Goal: Task Accomplishment & Management: Complete application form

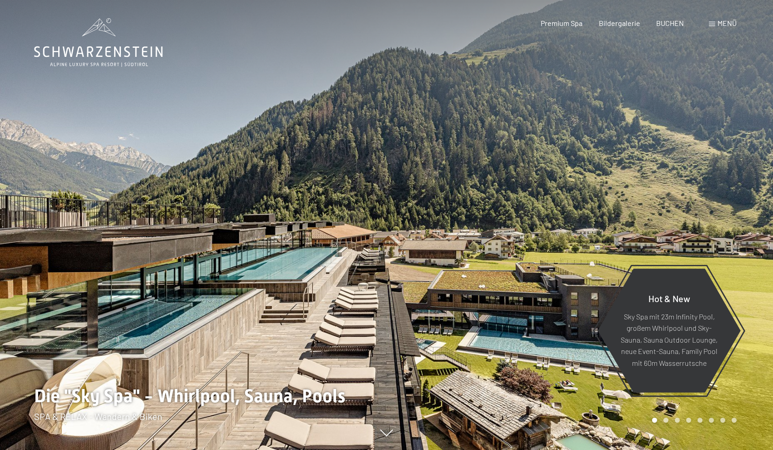
click at [445, 178] on div at bounding box center [580, 225] width 387 height 450
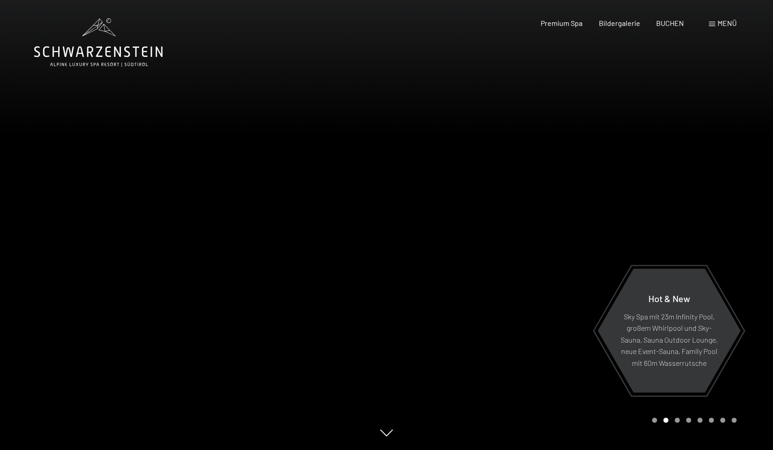
click at [414, 230] on div at bounding box center [580, 225] width 387 height 450
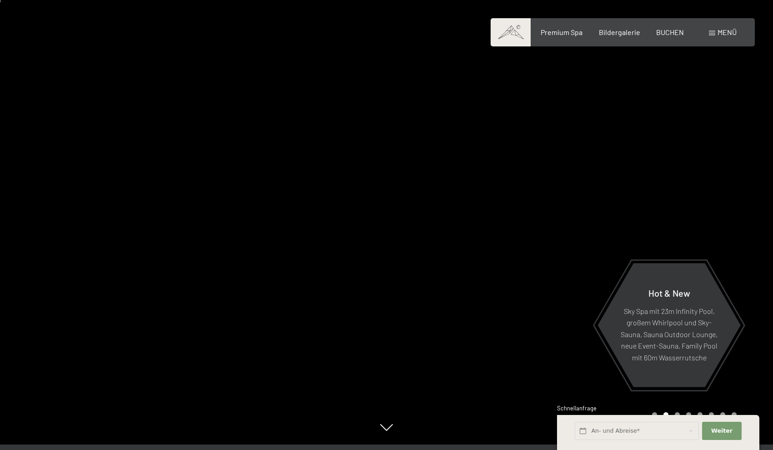
scroll to position [1, 0]
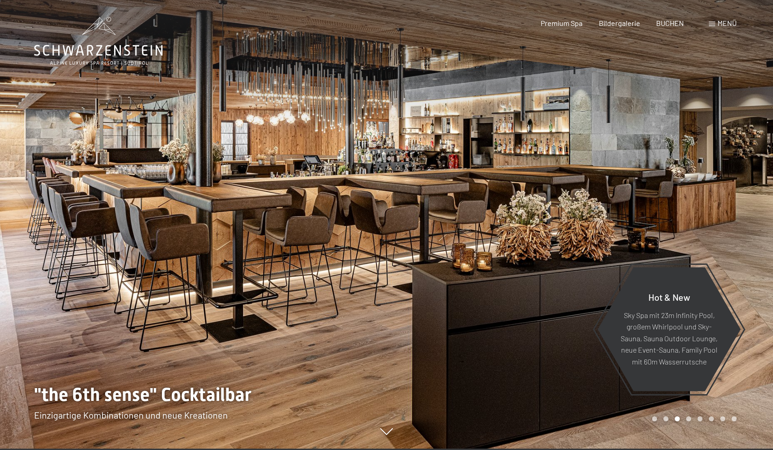
click at [690, 418] on div "Carousel Page 4" at bounding box center [688, 418] width 5 height 5
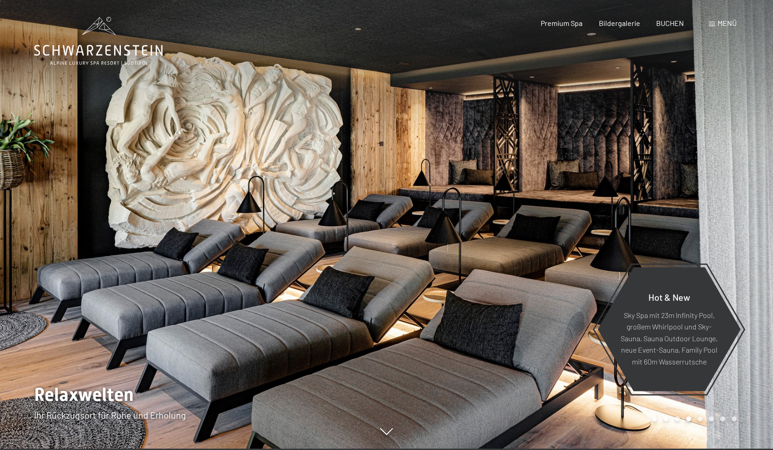
click at [699, 420] on div "Carousel Page 5" at bounding box center [700, 418] width 5 height 5
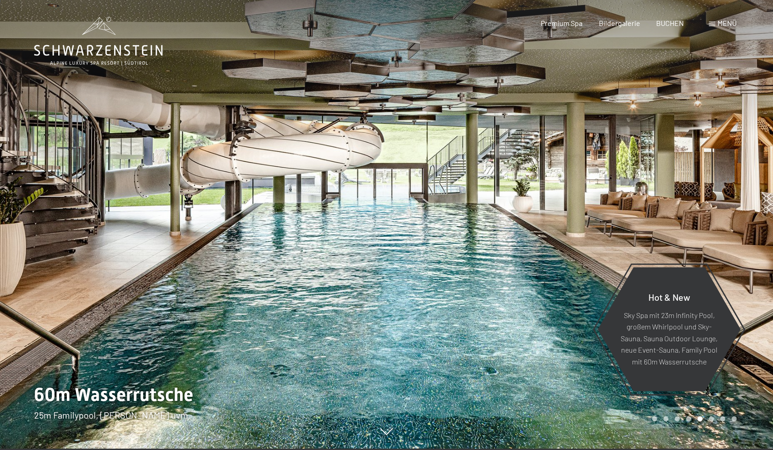
click at [736, 419] on div "Carousel Page 8" at bounding box center [734, 418] width 5 height 5
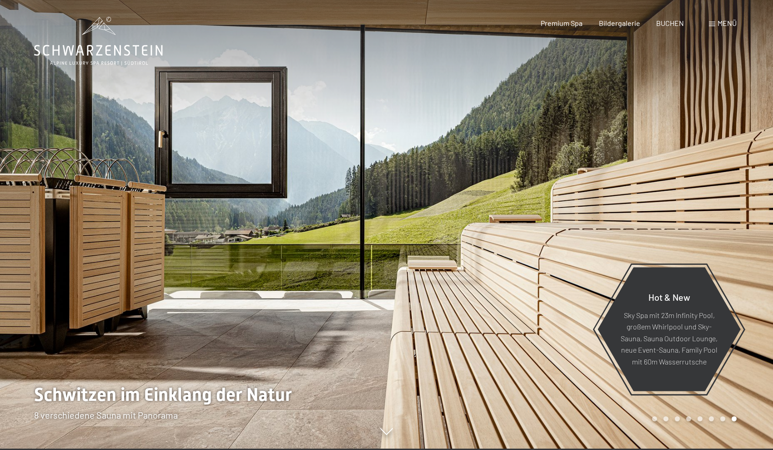
click at [723, 417] on div "Carousel Page 7" at bounding box center [723, 418] width 5 height 5
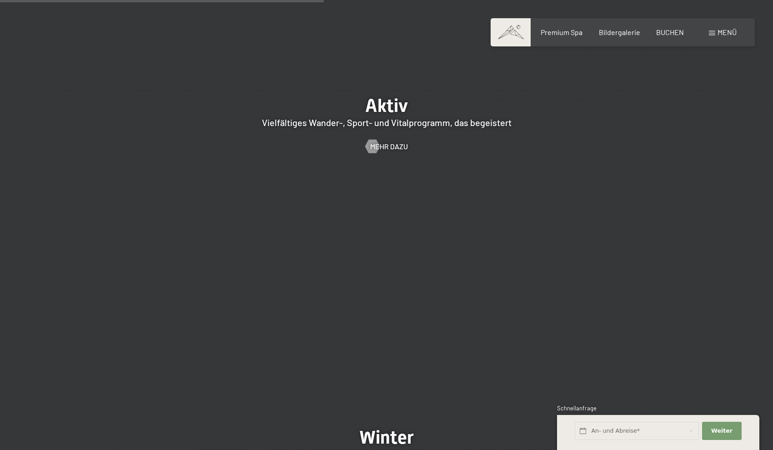
scroll to position [2046, 0]
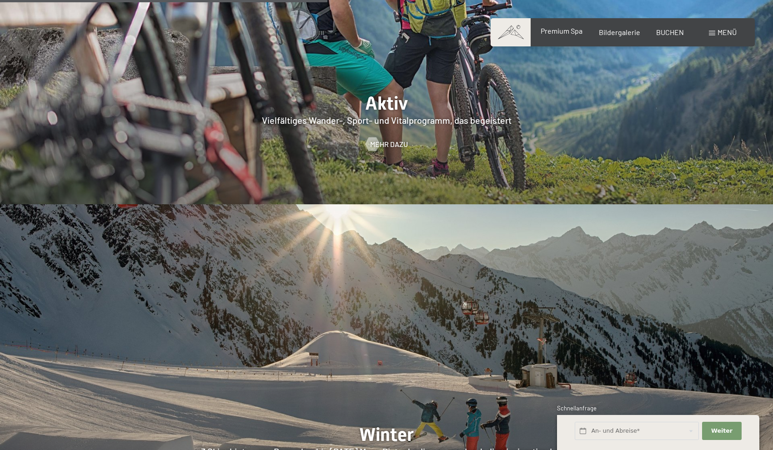
click at [571, 34] on span "Premium Spa" at bounding box center [562, 30] width 42 height 9
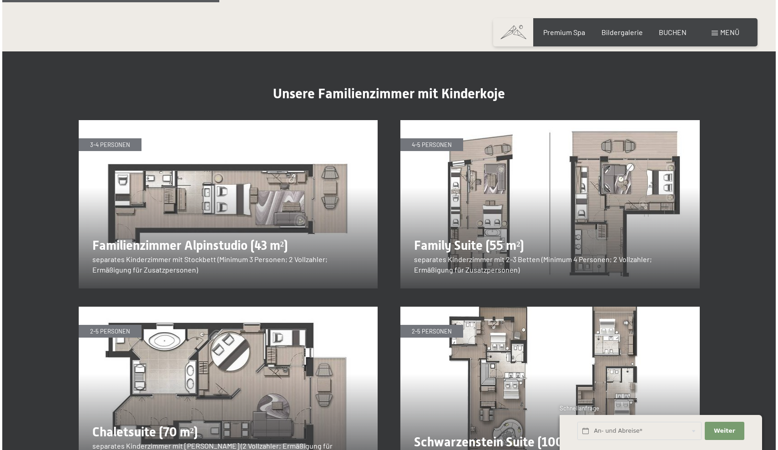
scroll to position [1079, 0]
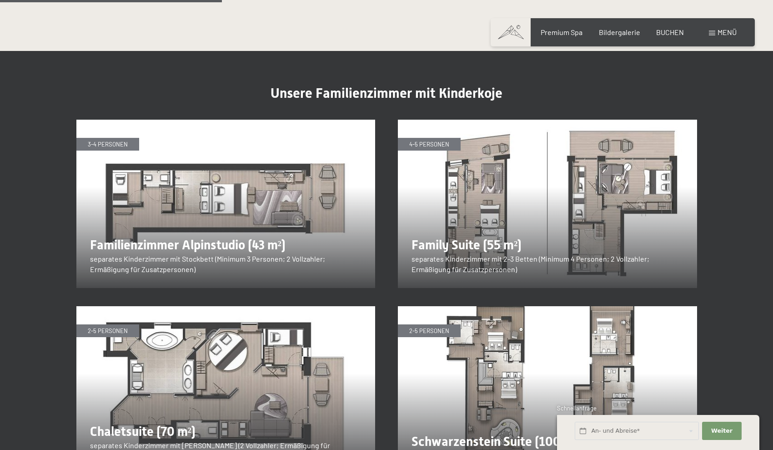
click at [734, 37] on div "Buchen Anfragen Premium Spa Bildergalerie BUCHEN Menü DE IT EN Gutschein Bilder…" at bounding box center [623, 32] width 228 height 10
click at [718, 31] on span "Menü" at bounding box center [727, 32] width 19 height 9
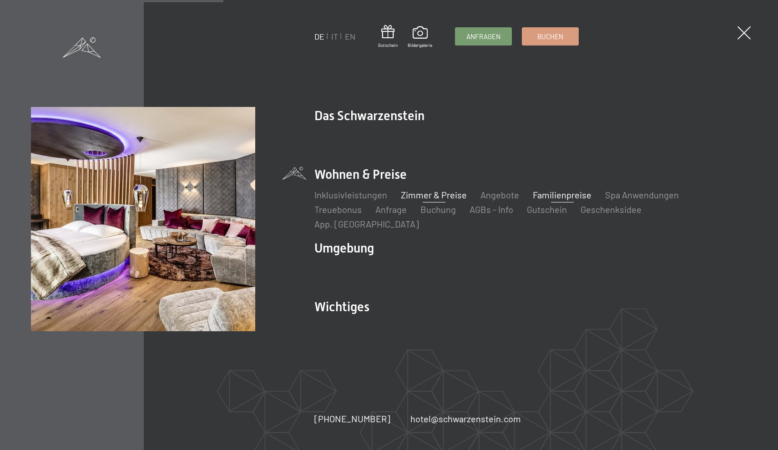
click at [440, 200] on link "Zimmer & Preise" at bounding box center [434, 194] width 66 height 11
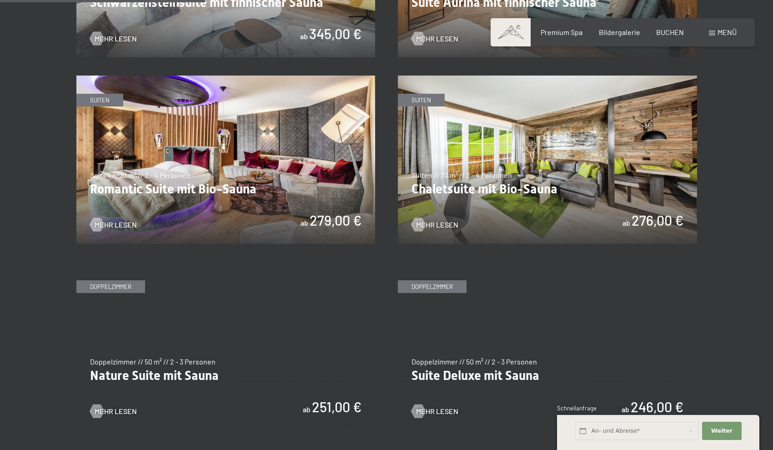
scroll to position [714, 0]
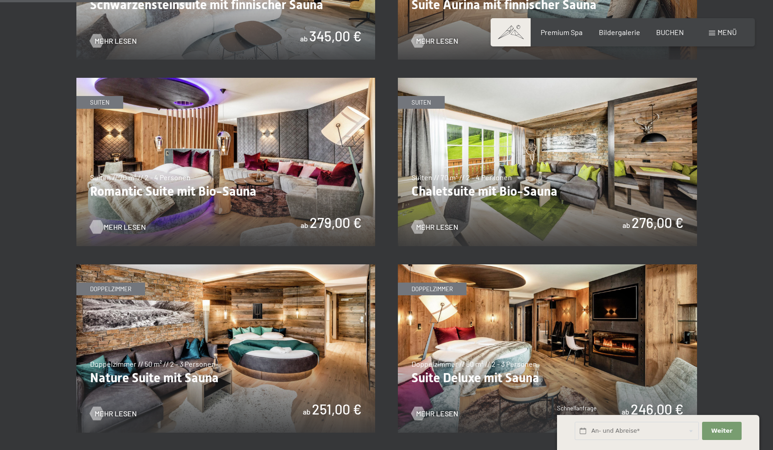
click at [120, 223] on span "Mehr Lesen" at bounding box center [125, 227] width 42 height 10
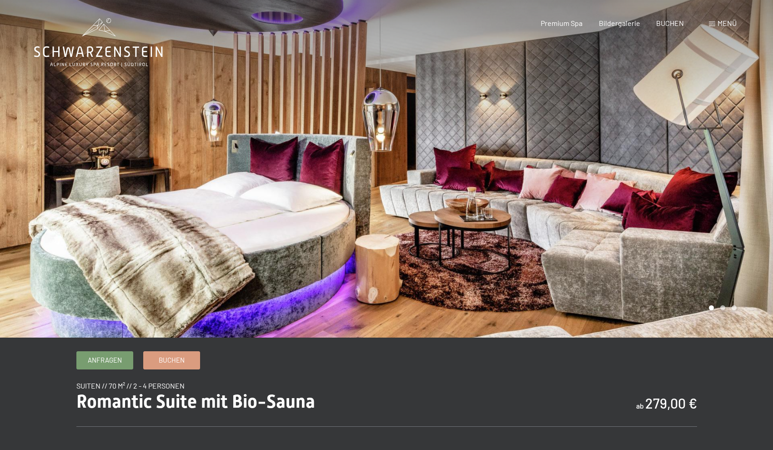
drag, startPoint x: 487, startPoint y: 180, endPoint x: 338, endPoint y: 166, distance: 148.9
click at [339, 338] on div at bounding box center [387, 338] width 746 height 0
click at [700, 291] on div at bounding box center [580, 169] width 387 height 338
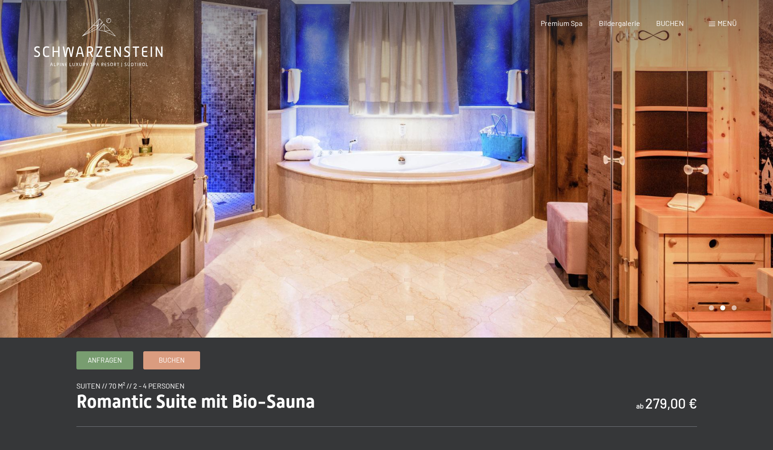
click at [700, 244] on div at bounding box center [580, 169] width 387 height 338
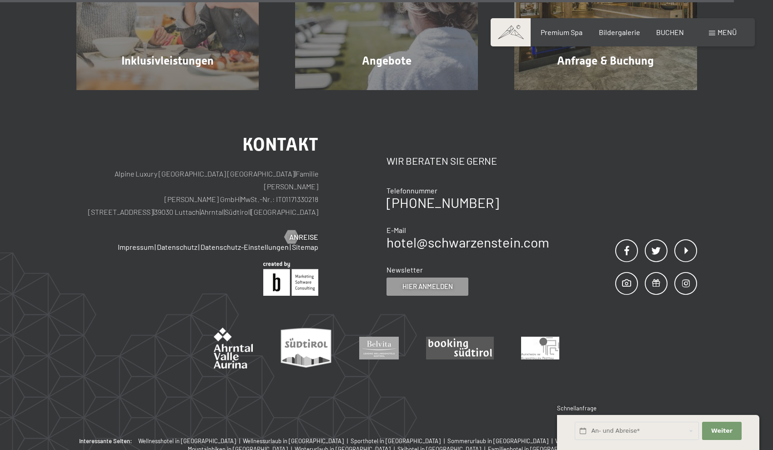
scroll to position [1125, 0]
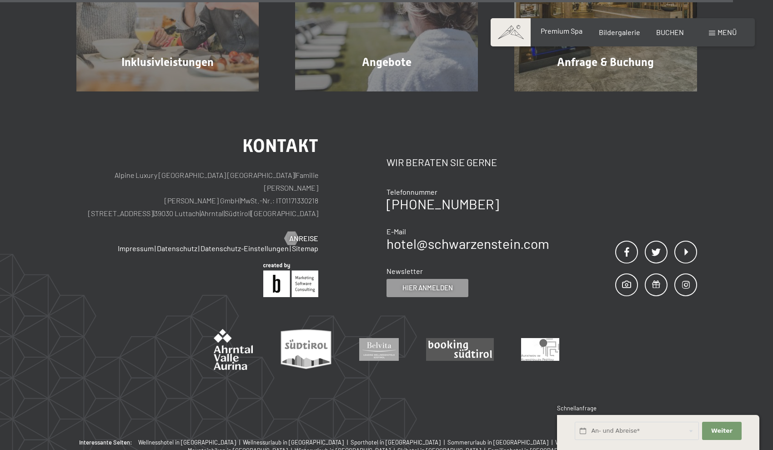
click at [564, 34] on span "Premium Spa" at bounding box center [562, 30] width 42 height 9
click at [730, 31] on span "Menü" at bounding box center [727, 32] width 19 height 9
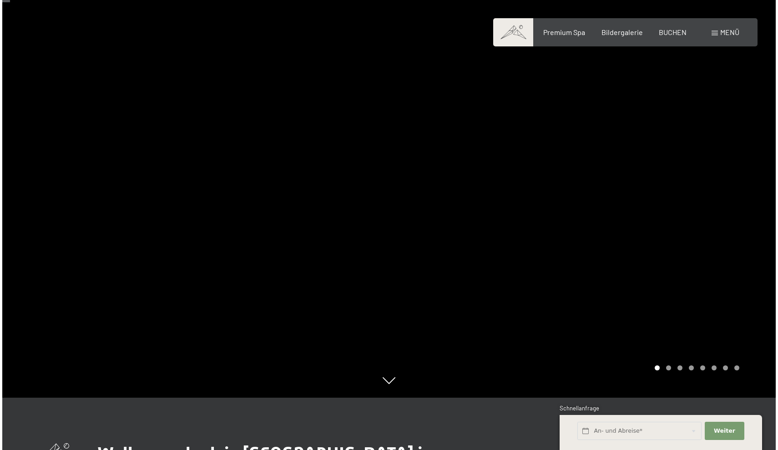
scroll to position [65, 0]
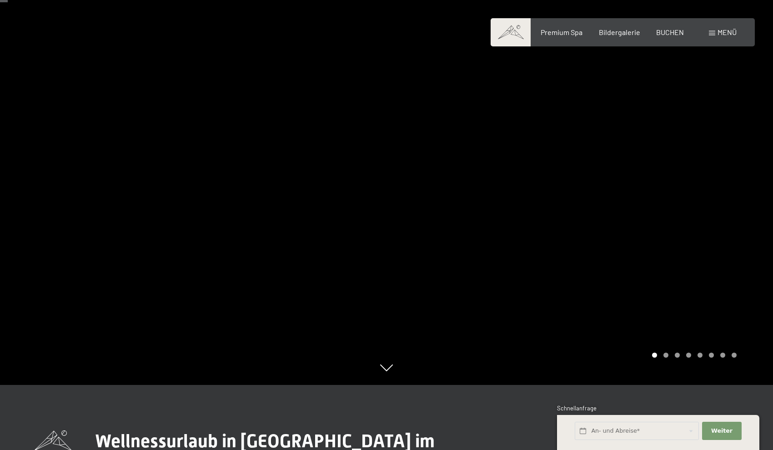
click at [717, 29] on div "Menü" at bounding box center [723, 32] width 28 height 10
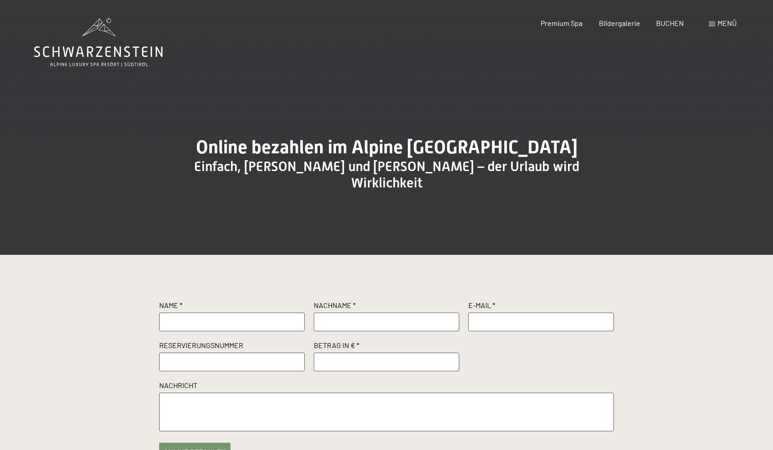
drag, startPoint x: 0, startPoint y: 0, endPoint x: 299, endPoint y: 318, distance: 437.0
click at [295, 320] on input "text" at bounding box center [232, 321] width 146 height 18
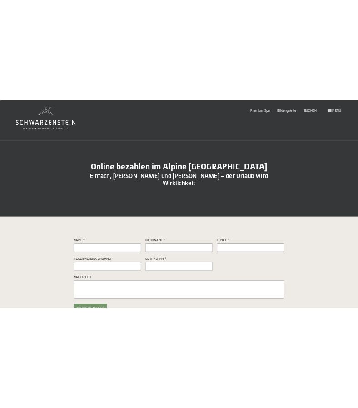
scroll to position [5, 0]
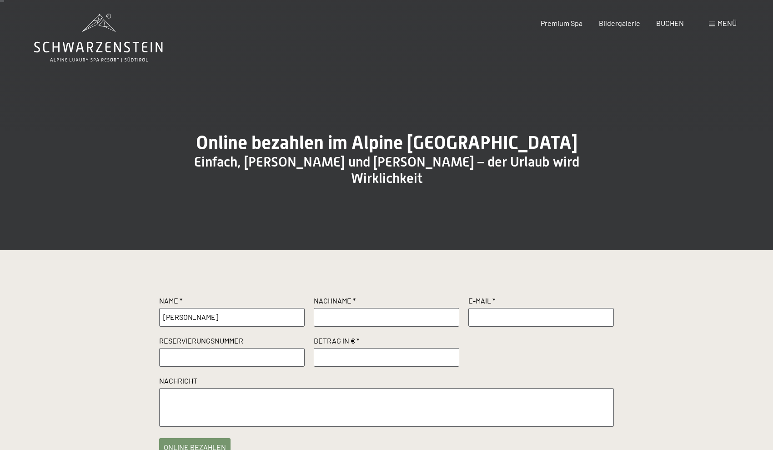
type input "[PERSON_NAME]"
type input "[EMAIL_ADDRESS][DOMAIN_NAME]"
click at [376, 364] on input "number" at bounding box center [387, 357] width 146 height 18
type input "200"
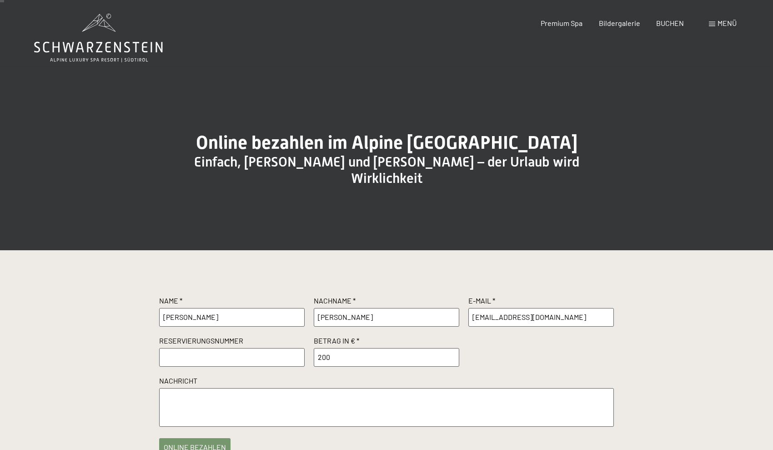
click at [496, 410] on textarea at bounding box center [386, 407] width 455 height 39
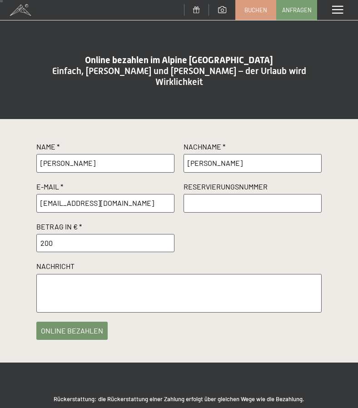
click at [77, 234] on input "200" at bounding box center [105, 243] width 138 height 18
click at [222, 194] on input "text" at bounding box center [253, 203] width 138 height 18
paste input "R58174"
type input "R58174"
click at [66, 275] on textarea at bounding box center [179, 293] width 286 height 39
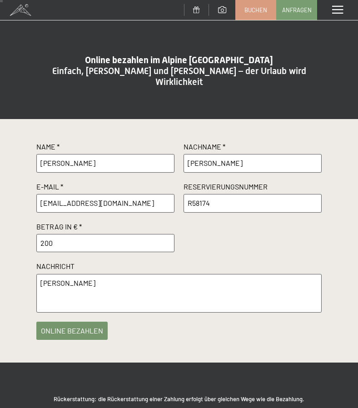
type textarea "[PERSON_NAME]"
